Goal: Browse casually

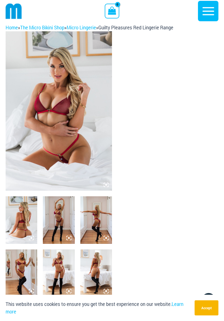
scroll to position [4, 0]
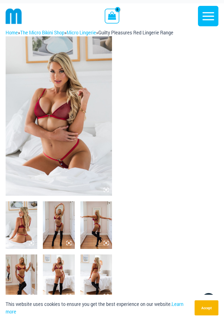
click at [61, 117] on img at bounding box center [59, 115] width 106 height 159
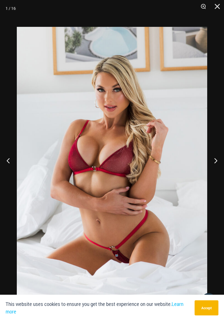
click at [215, 171] on button "Next" at bounding box center [213, 161] width 21 height 28
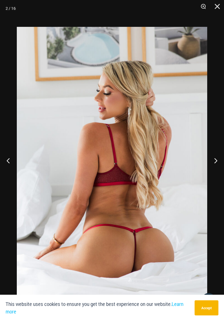
click at [214, 171] on button "Next" at bounding box center [213, 161] width 21 height 28
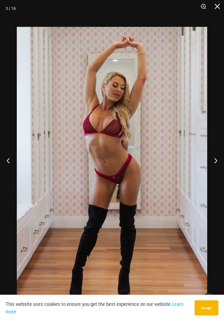
click at [214, 171] on button "Next" at bounding box center [213, 161] width 21 height 28
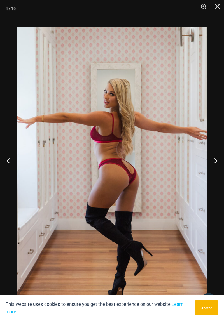
click at [212, 170] on button "Next" at bounding box center [213, 161] width 21 height 28
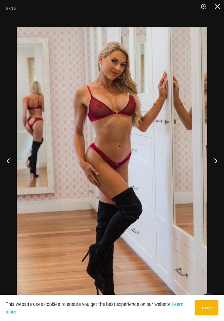
click at [216, 169] on button "Next" at bounding box center [213, 161] width 21 height 28
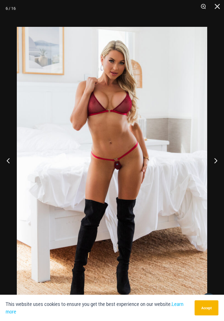
click at [213, 173] on button "Next" at bounding box center [213, 161] width 21 height 28
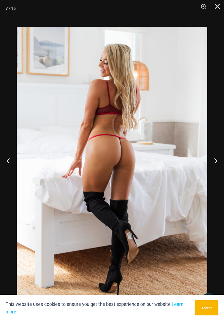
click at [213, 173] on button "Next" at bounding box center [213, 161] width 21 height 28
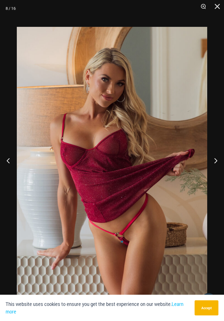
click at [213, 173] on button "Next" at bounding box center [213, 161] width 21 height 28
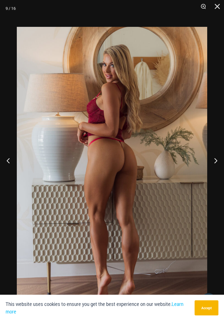
click at [214, 171] on button "Next" at bounding box center [213, 161] width 21 height 28
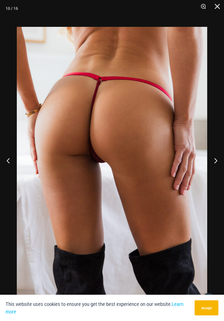
click at [211, 171] on button "Next" at bounding box center [213, 161] width 21 height 28
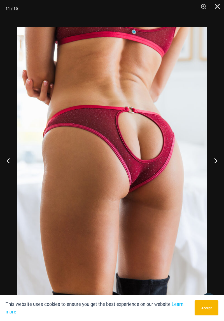
click at [213, 173] on button "Next" at bounding box center [213, 161] width 21 height 28
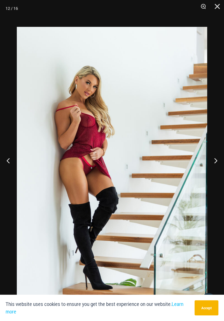
click at [215, 170] on button "Next" at bounding box center [213, 161] width 21 height 28
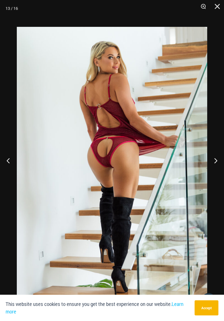
click at [212, 172] on button "Next" at bounding box center [213, 161] width 21 height 28
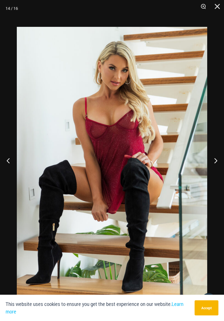
click at [214, 170] on button "Next" at bounding box center [213, 161] width 21 height 28
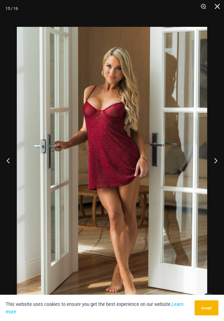
click at [216, 172] on button "Next" at bounding box center [213, 161] width 21 height 28
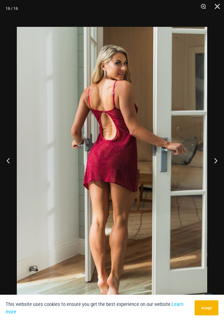
click at [212, 171] on button "Next" at bounding box center [213, 161] width 21 height 28
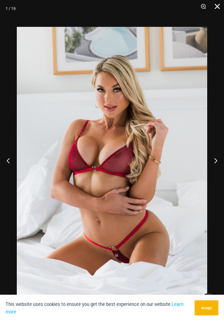
click at [220, 6] on button "Close" at bounding box center [215, 8] width 14 height 17
